Goal: Find specific page/section

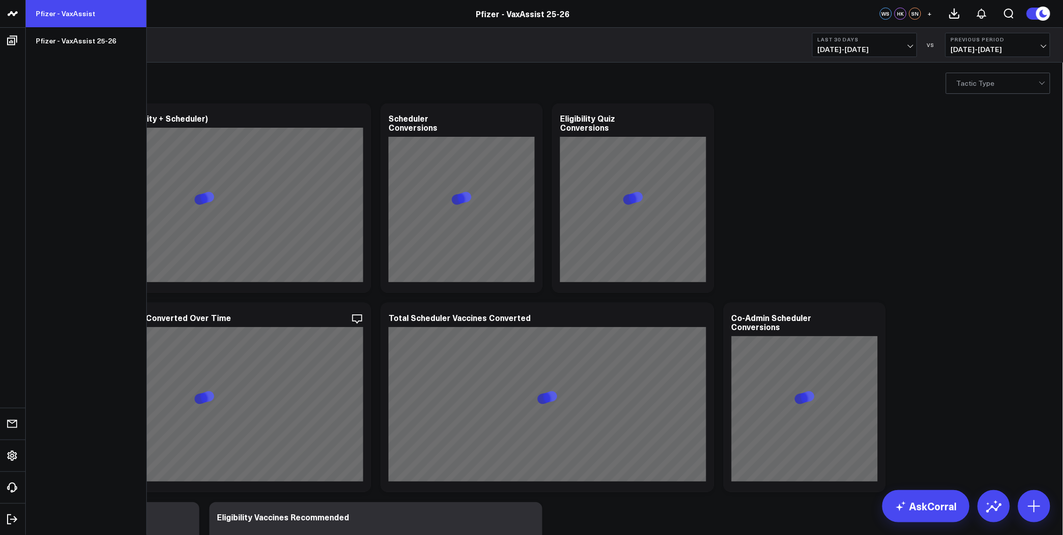
click at [54, 13] on link "Pfizer - VaxAssist" at bounding box center [86, 13] width 121 height 27
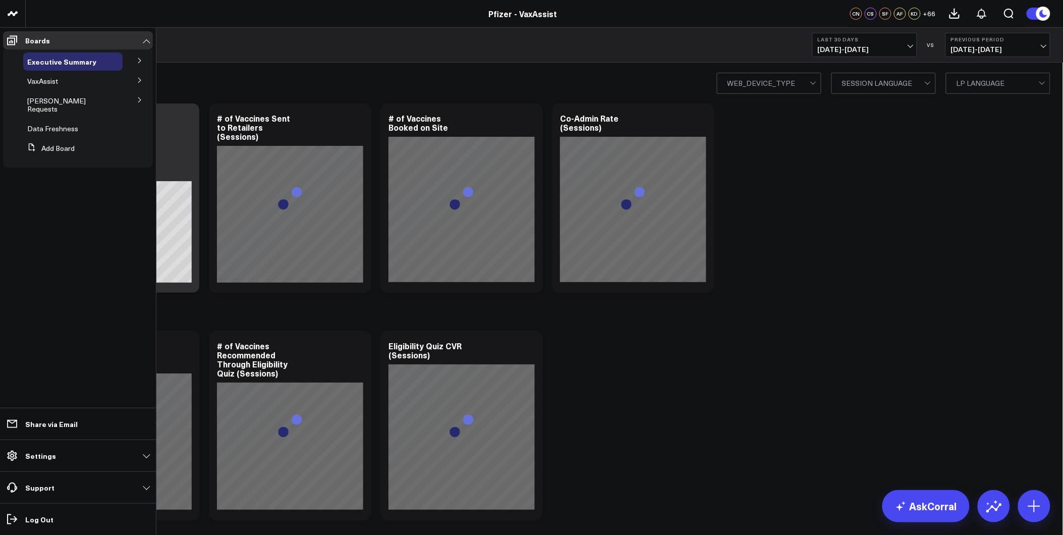
click at [138, 77] on icon at bounding box center [140, 80] width 6 height 6
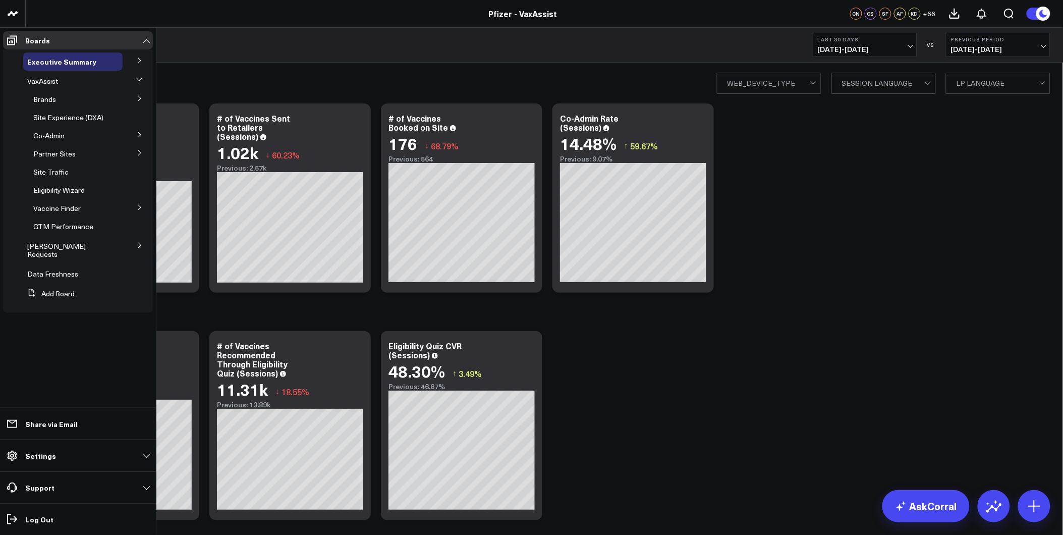
click at [139, 59] on icon at bounding box center [139, 60] width 3 height 5
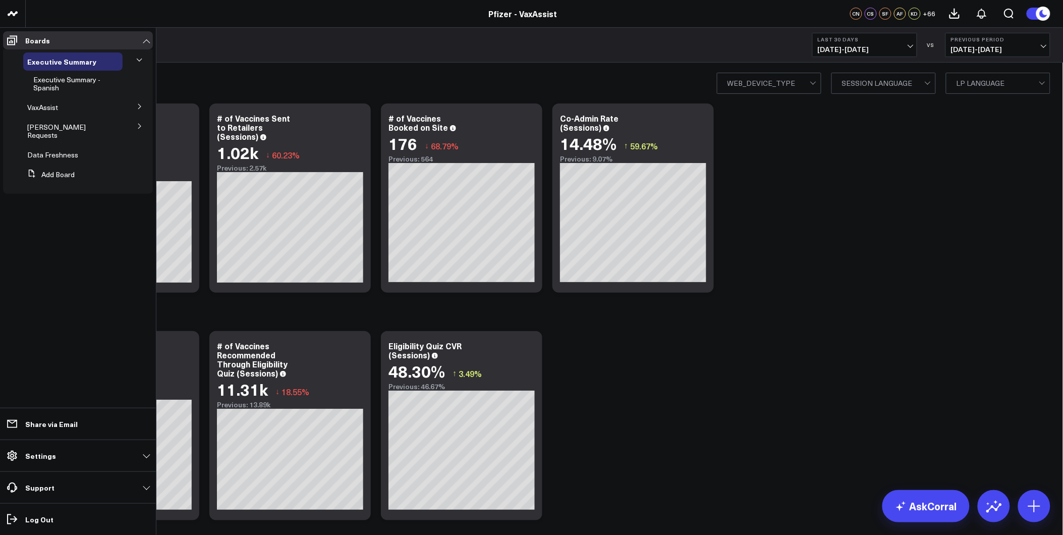
click at [139, 59] on icon at bounding box center [139, 60] width 6 height 6
click at [131, 78] on button at bounding box center [140, 79] width 26 height 15
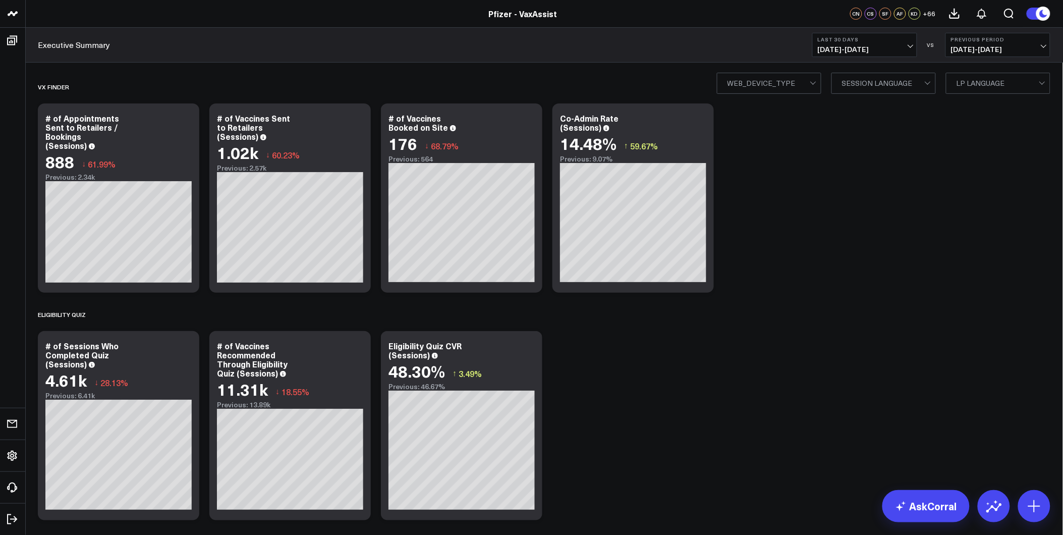
click at [870, 51] on span "[DATE] - [DATE]" at bounding box center [865, 49] width 94 height 8
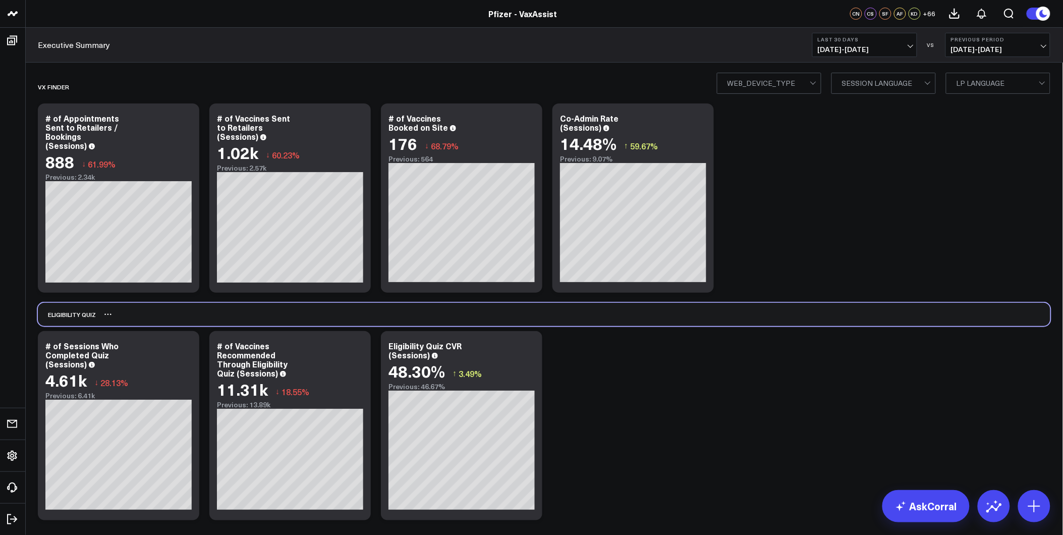
click at [734, 314] on div "Eligibility Quiz" at bounding box center [544, 314] width 1013 height 23
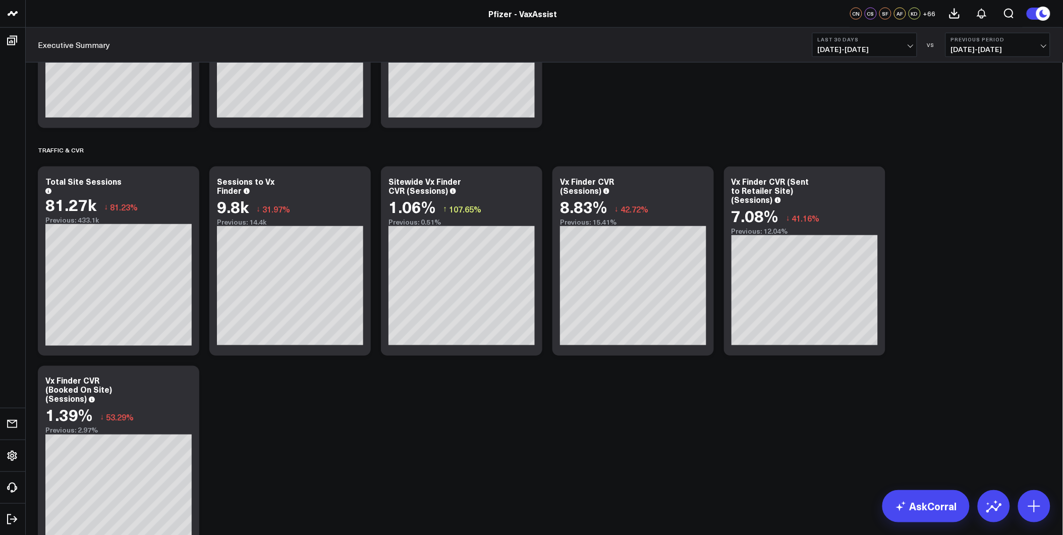
scroll to position [280, 0]
